Goal: Book appointment/travel/reservation

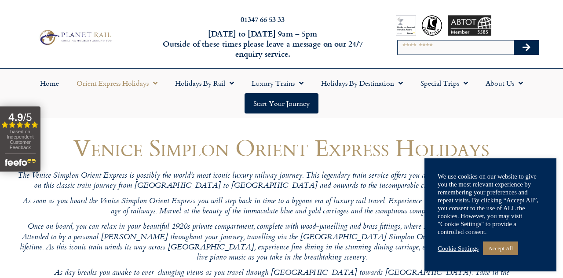
click at [518, 253] on link "Accept All" at bounding box center [500, 249] width 35 height 14
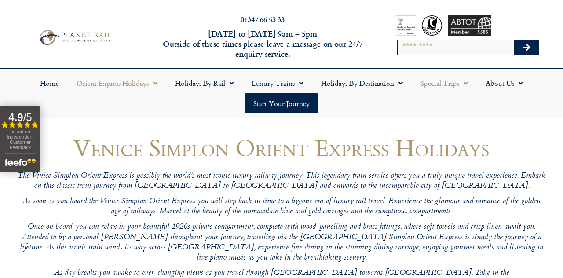
click at [470, 84] on link "Special Trips" at bounding box center [444, 83] width 65 height 20
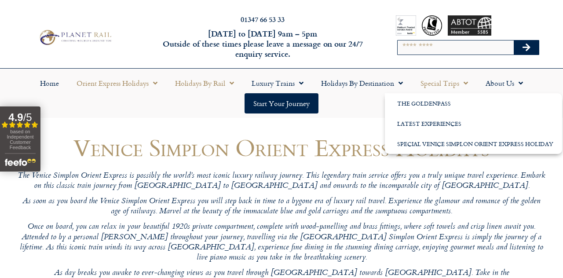
click at [235, 86] on link "Holidays by Rail" at bounding box center [204, 83] width 77 height 20
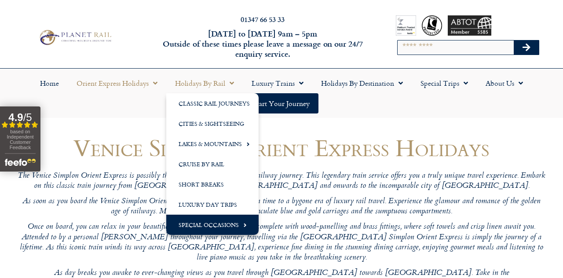
click at [248, 227] on link "Special Occasions" at bounding box center [212, 225] width 92 height 20
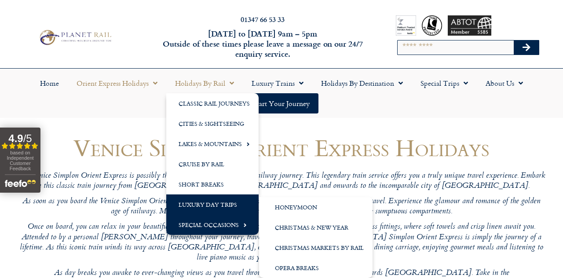
click at [235, 205] on link "Luxury Day Trips" at bounding box center [212, 204] width 92 height 20
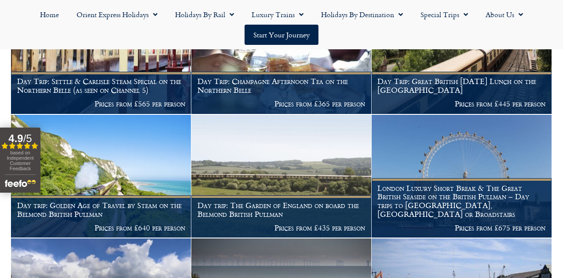
scroll to position [273, 0]
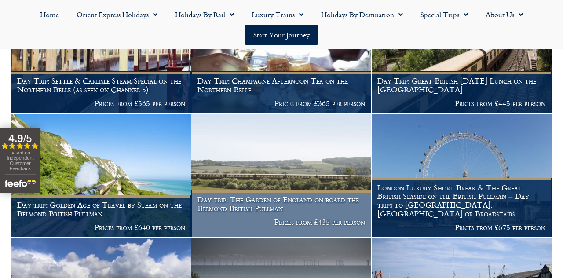
click at [322, 227] on p "Prices from £435 per person" at bounding box center [282, 222] width 168 height 9
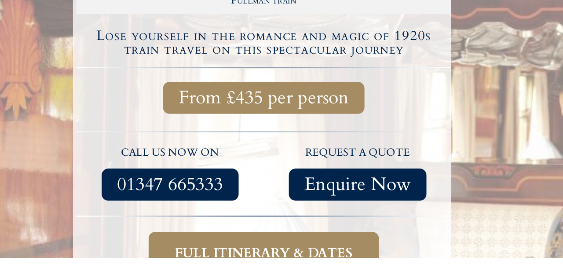
scroll to position [180, 0]
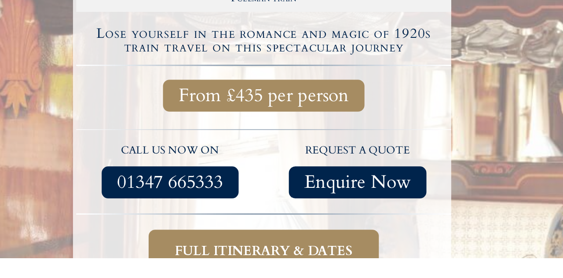
click at [342, 268] on span "Full itinerary & dates" at bounding box center [283, 273] width 120 height 11
click at [318, 268] on span "Full itinerary & dates" at bounding box center [283, 273] width 120 height 11
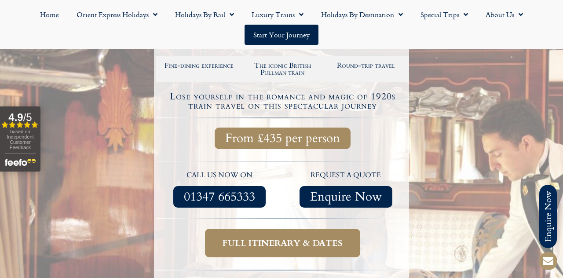
scroll to position [210, 0]
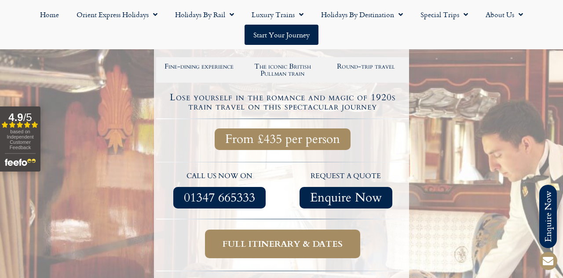
click at [287, 238] on span "Full itinerary & dates" at bounding box center [283, 243] width 120 height 11
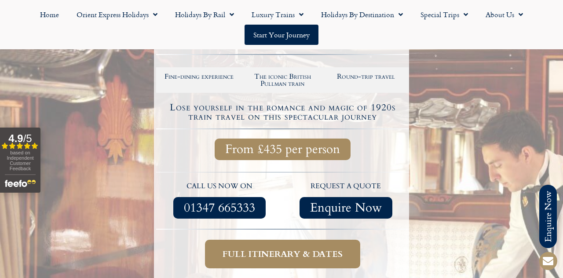
scroll to position [209, 0]
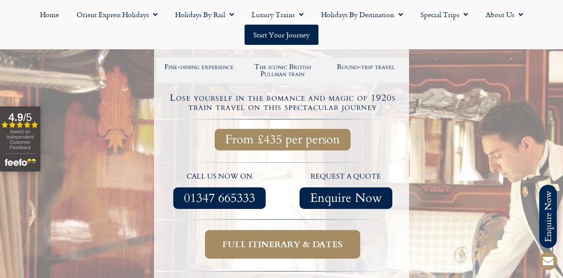
click at [341, 239] on span "Full itinerary & dates" at bounding box center [283, 244] width 120 height 11
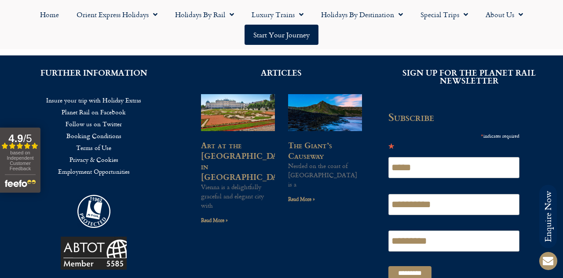
scroll to position [1491, 0]
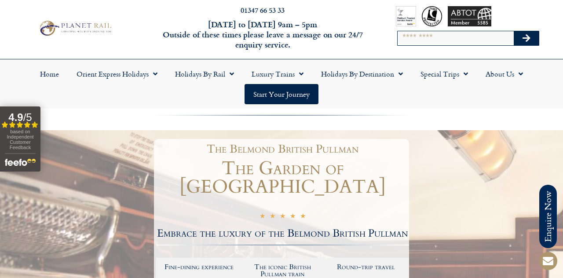
scroll to position [11, 0]
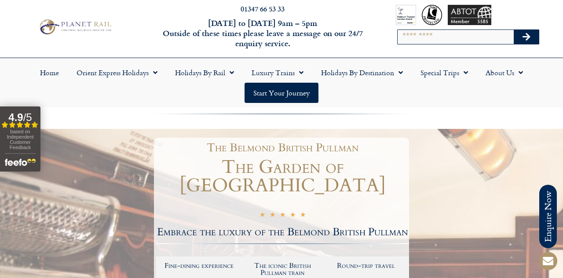
click at [403, 76] on span "Menu" at bounding box center [398, 73] width 9 height 16
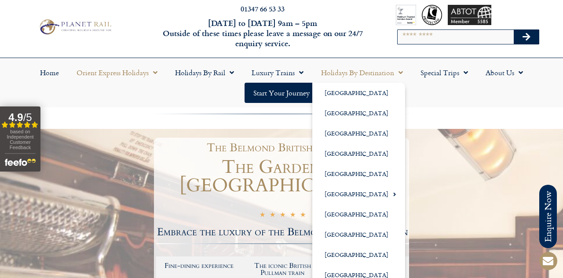
click at [150, 69] on span "Menu" at bounding box center [153, 73] width 9 height 16
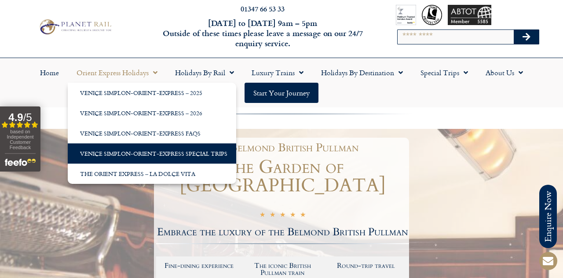
click at [97, 155] on link "Venice Simplon-Orient-Express Special Trips" at bounding box center [152, 153] width 168 height 20
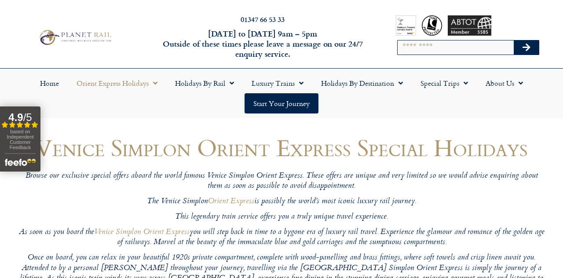
click at [152, 81] on span "Menu" at bounding box center [153, 83] width 9 height 16
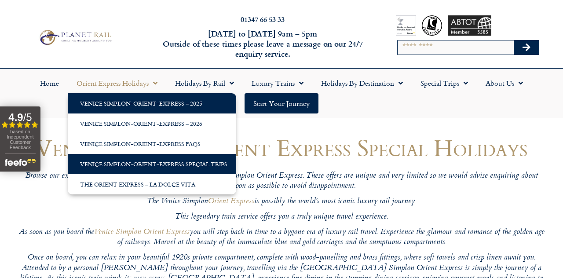
click at [102, 93] on link "Venice Simplon-Orient-Express – 2025" at bounding box center [152, 103] width 168 height 20
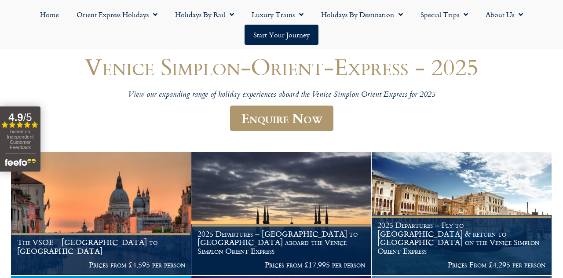
scroll to position [84, 0]
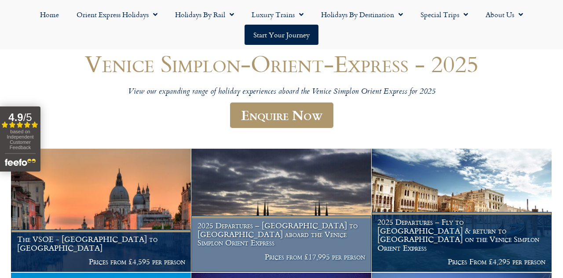
click at [284, 247] on h1 "2025 Departures – Istanbul to Paris aboard the Venice Simplon Orient Express" at bounding box center [282, 234] width 168 height 26
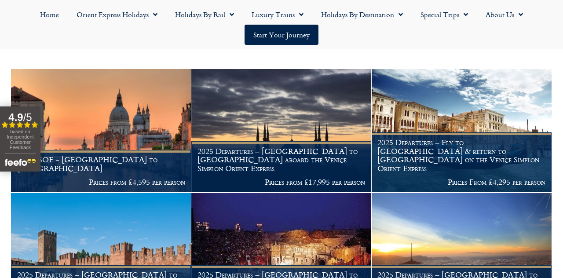
scroll to position [166, 0]
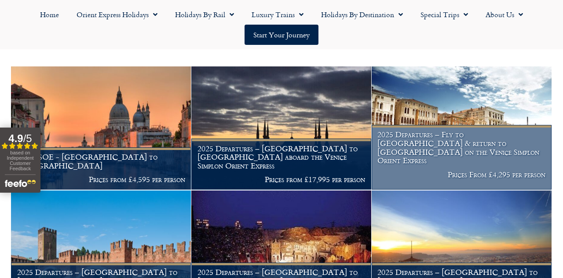
click at [496, 173] on figcaption "2025 Departures – Fly to Venice & return to London on the Venice Simplon Orient…" at bounding box center [462, 157] width 180 height 65
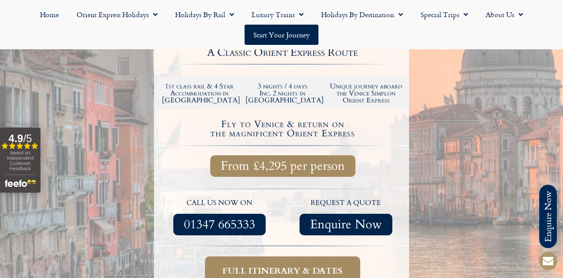
scroll to position [249, 0]
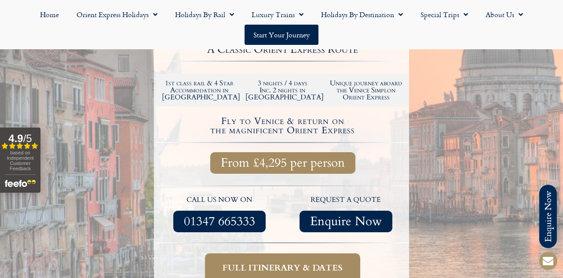
click at [323, 262] on span "Full itinerary & dates" at bounding box center [283, 267] width 120 height 11
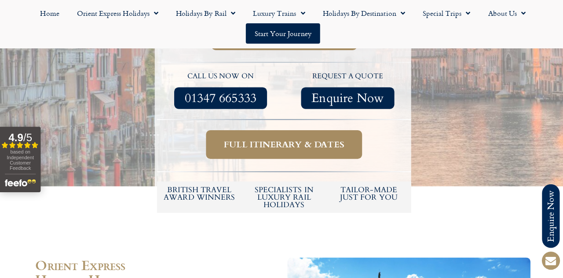
scroll to position [371, 0]
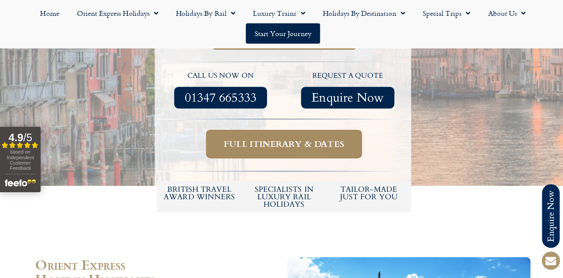
click at [337, 139] on span "Full itinerary & dates" at bounding box center [283, 144] width 120 height 11
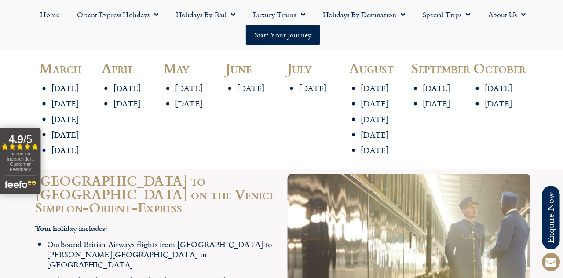
scroll to position [956, 0]
